Goal: Task Accomplishment & Management: Use online tool/utility

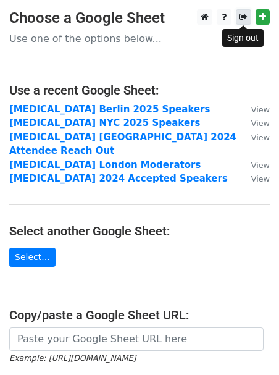
click at [244, 19] on icon at bounding box center [243, 16] width 8 height 9
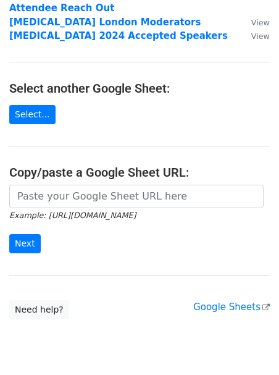
scroll to position [172, 0]
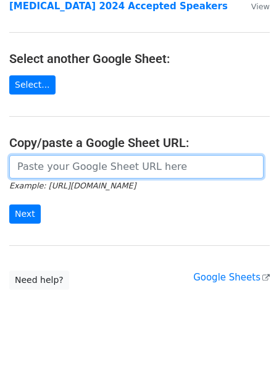
click at [101, 155] on input "url" at bounding box center [136, 166] width 254 height 23
click at [81, 155] on input "url" at bounding box center [136, 166] width 254 height 23
paste input "https://docs.google.com/spreadsheets/d/1btw5IRejub4h9fWhcCVTXy9yMv8PthSjOaqsN73…"
type input "https://docs.google.com/spreadsheets/d/1btw5IRejub4h9fWhcCVTXy9yMv8PthSjOaqsN73…"
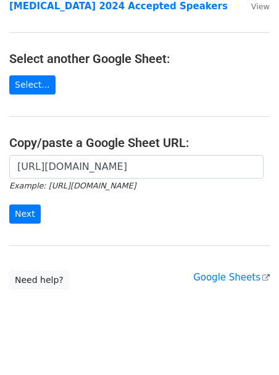
scroll to position [0, 0]
click at [15, 210] on div "https://docs.google.com/spreadsheets/d/1btw5IRejub4h9fWhcCVTXy9yMv8PthSjOaqsN73…" at bounding box center [139, 195] width 279 height 81
click at [27, 204] on input "Next" at bounding box center [24, 213] width 31 height 19
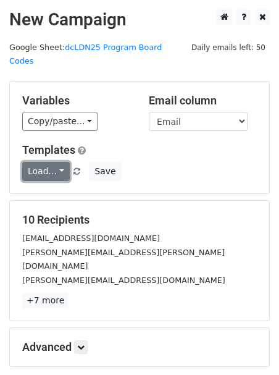
click at [51, 162] on link "Load..." at bounding box center [46, 171] width 48 height 19
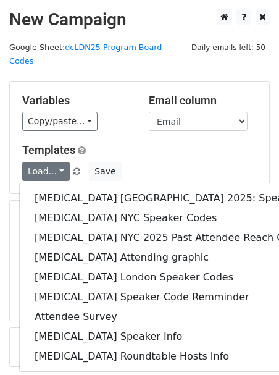
click at [191, 145] on div "Templates Load... [MEDICAL_DATA] [GEOGRAPHIC_DATA] 2025: Speaker Ticket and Imp…" at bounding box center [139, 162] width 253 height 38
